Goal: Task Accomplishment & Management: Use online tool/utility

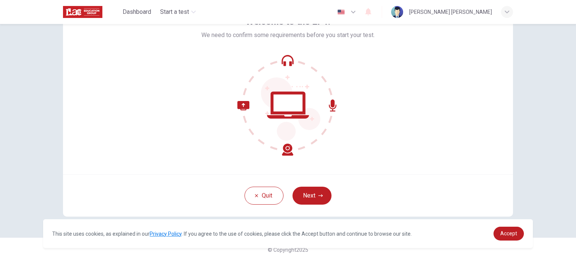
scroll to position [51, 0]
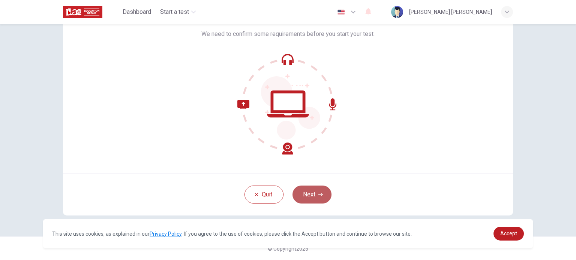
click at [310, 196] on button "Next" at bounding box center [311, 195] width 39 height 18
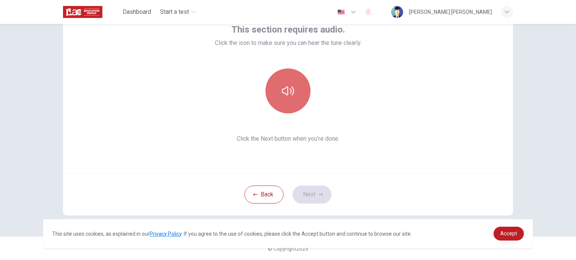
click at [283, 82] on button "button" at bounding box center [287, 91] width 45 height 45
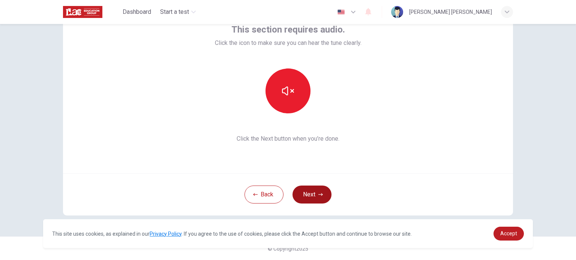
click at [322, 199] on button "Next" at bounding box center [311, 195] width 39 height 18
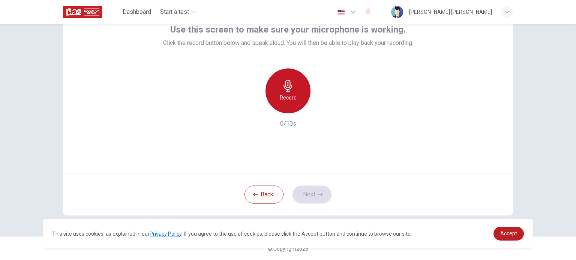
click at [285, 96] on h6 "Record" at bounding box center [288, 97] width 17 height 9
click at [287, 93] on h6 "Stop" at bounding box center [287, 97] width 11 height 9
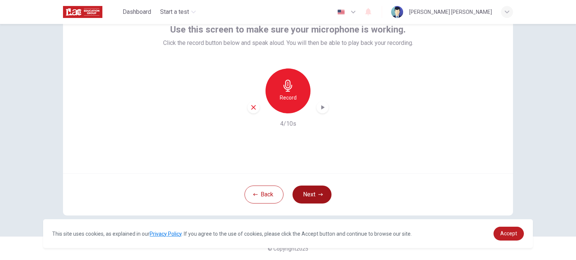
click at [313, 196] on button "Next" at bounding box center [311, 195] width 39 height 18
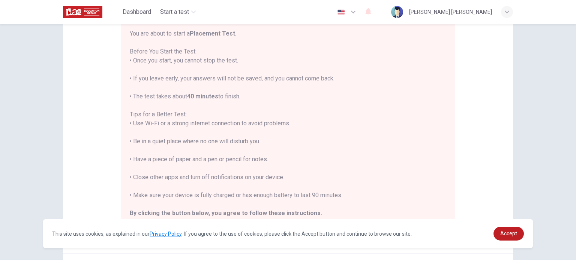
scroll to position [156, 0]
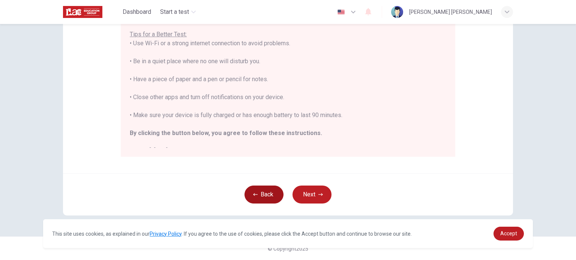
click at [271, 196] on button "Back" at bounding box center [263, 195] width 39 height 18
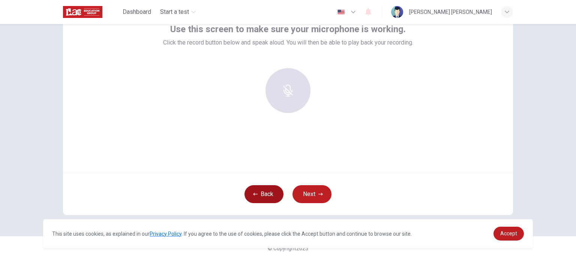
scroll to position [51, 0]
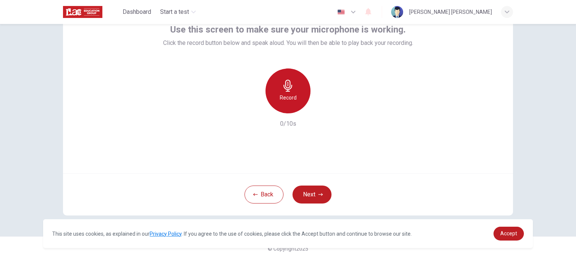
click at [290, 102] on div "Record" at bounding box center [287, 91] width 45 height 45
click at [294, 99] on div "Stop" at bounding box center [287, 91] width 45 height 45
click at [322, 108] on icon "button" at bounding box center [322, 107] width 7 height 7
click at [321, 108] on icon "button" at bounding box center [322, 108] width 5 height 6
click at [321, 108] on icon "button" at bounding box center [322, 107] width 3 height 4
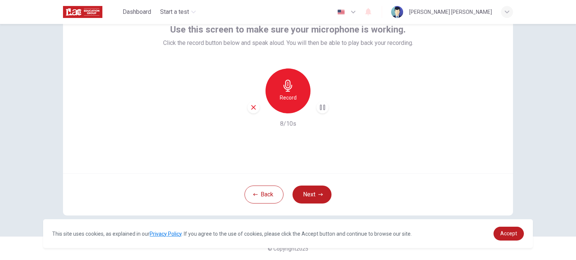
click at [321, 108] on icon "button" at bounding box center [322, 108] width 5 height 6
click at [321, 108] on icon "button" at bounding box center [322, 107] width 3 height 4
click at [280, 97] on h6 "Record" at bounding box center [288, 97] width 17 height 9
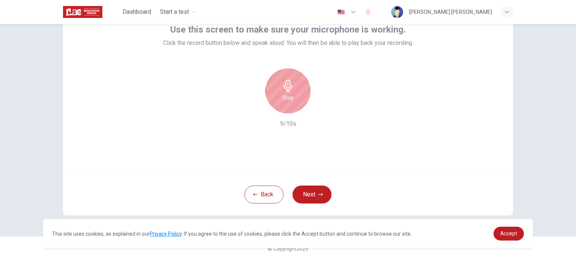
click at [291, 89] on icon "button" at bounding box center [288, 86] width 12 height 12
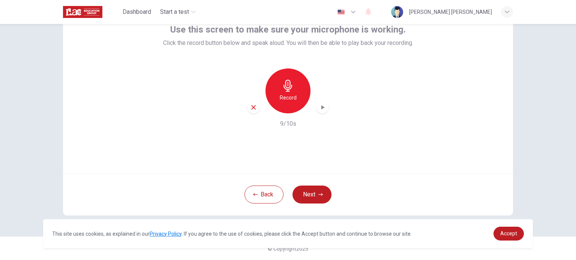
click at [322, 107] on icon "button" at bounding box center [322, 107] width 3 height 4
click at [295, 84] on div "Record" at bounding box center [287, 91] width 45 height 45
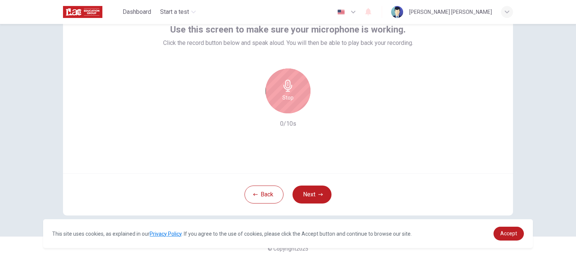
click at [295, 84] on div "Stop" at bounding box center [287, 91] width 45 height 45
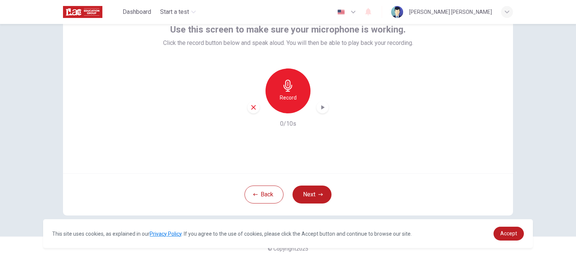
click at [321, 108] on icon "button" at bounding box center [322, 107] width 3 height 4
click at [254, 107] on icon "button" at bounding box center [253, 107] width 7 height 7
click at [285, 99] on h6 "Record" at bounding box center [288, 97] width 17 height 9
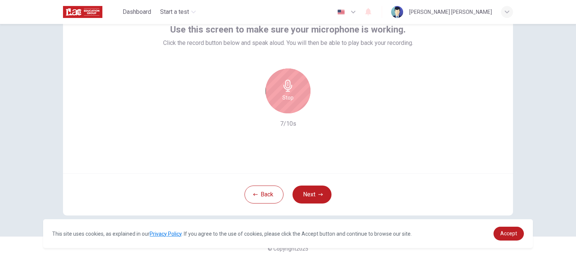
click at [285, 99] on h6 "Stop" at bounding box center [287, 97] width 11 height 9
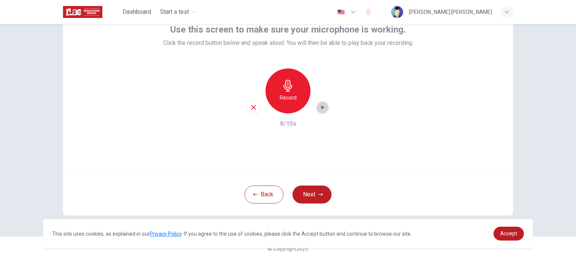
click at [321, 106] on icon "button" at bounding box center [322, 107] width 3 height 4
click at [285, 133] on div "Use this screen to make sure your microphone is working. Click the record butto…" at bounding box center [288, 84] width 450 height 180
click at [283, 121] on h6 "8/10s" at bounding box center [288, 124] width 16 height 9
click at [252, 108] on icon "button" at bounding box center [253, 107] width 7 height 7
click at [296, 91] on div "Record" at bounding box center [287, 91] width 45 height 45
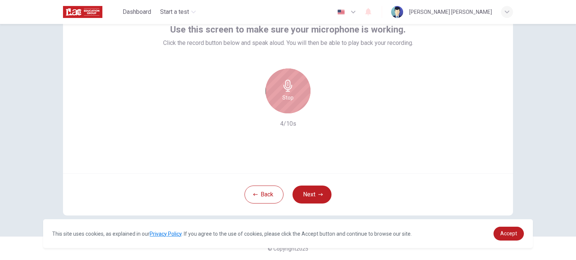
click at [296, 93] on div "Stop" at bounding box center [287, 91] width 45 height 45
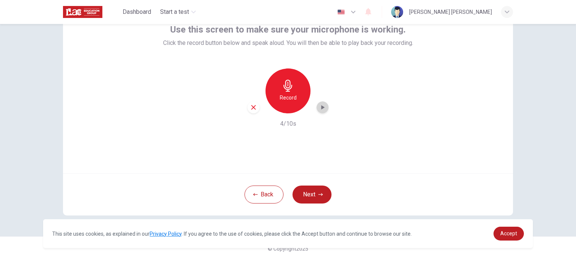
click at [322, 109] on icon "button" at bounding box center [322, 107] width 7 height 7
click at [288, 100] on h6 "Record" at bounding box center [288, 97] width 17 height 9
click at [321, 108] on icon "button" at bounding box center [322, 107] width 3 height 4
